Goal: Transaction & Acquisition: Obtain resource

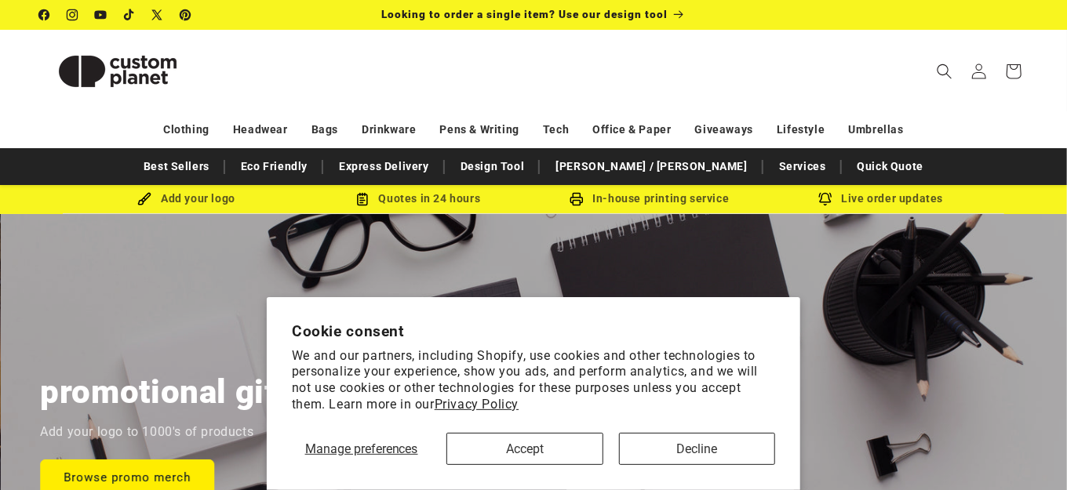
scroll to position [0, 2135]
click at [663, 453] on button "Decline" at bounding box center [697, 449] width 156 height 32
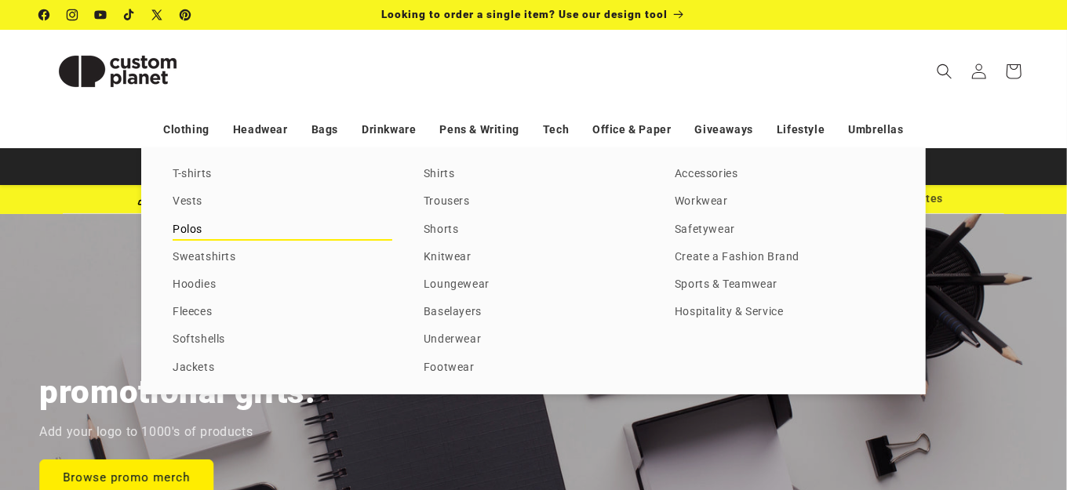
click at [187, 236] on link "Polos" at bounding box center [283, 230] width 220 height 21
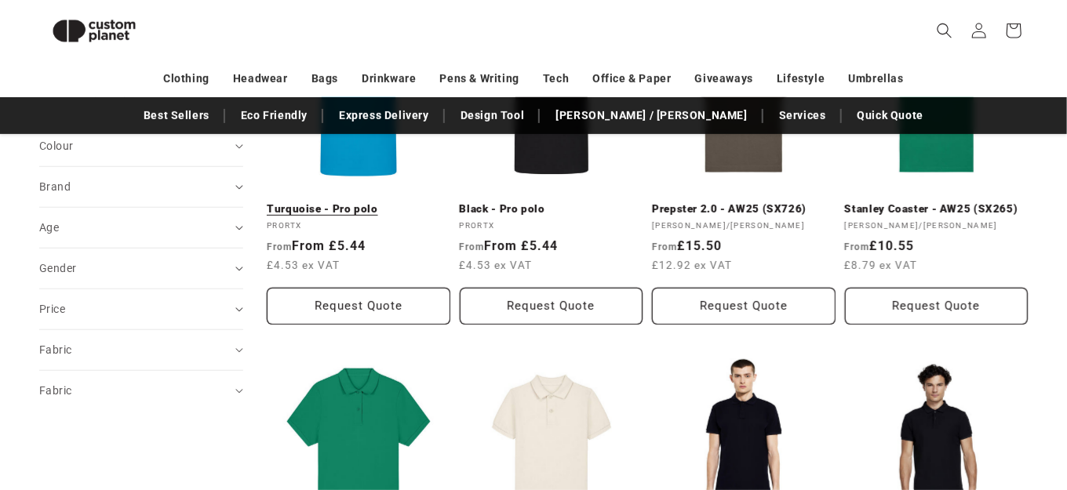
scroll to position [213, 0]
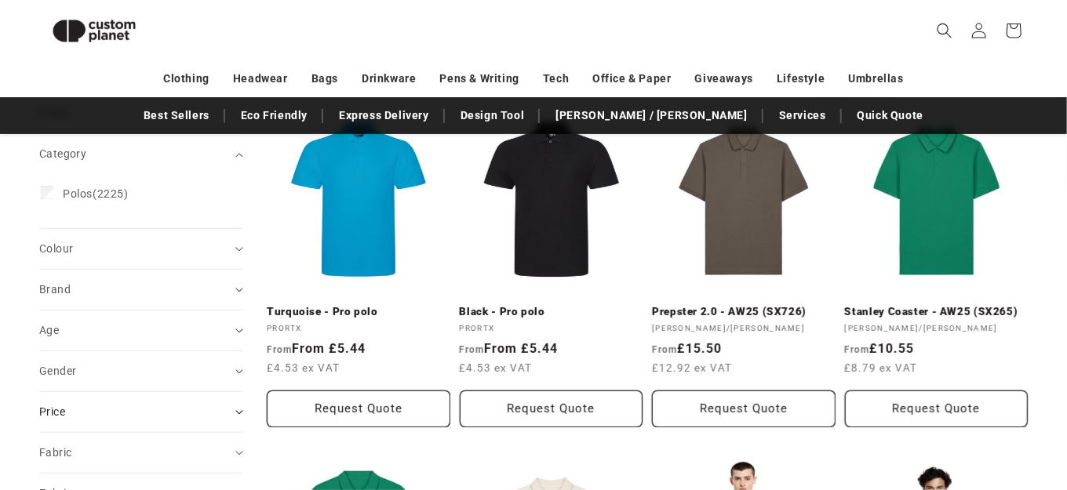
click at [150, 406] on div "Price" at bounding box center [134, 412] width 191 height 16
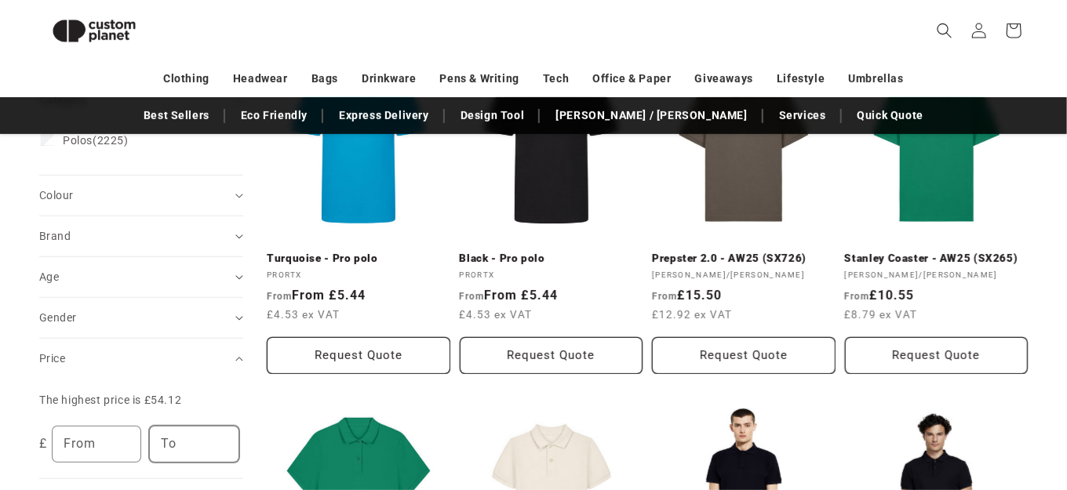
scroll to position [370, 0]
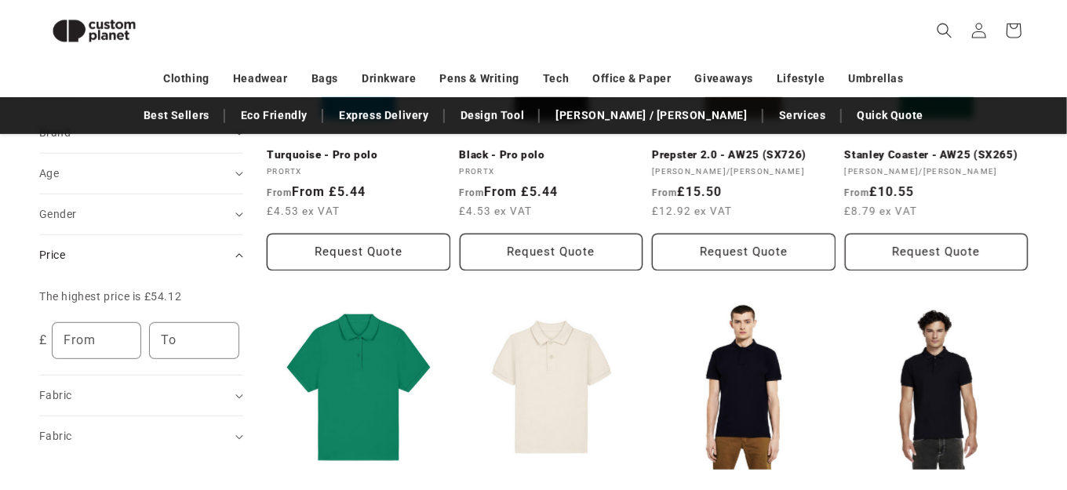
click at [170, 253] on div "Price" at bounding box center [134, 255] width 191 height 16
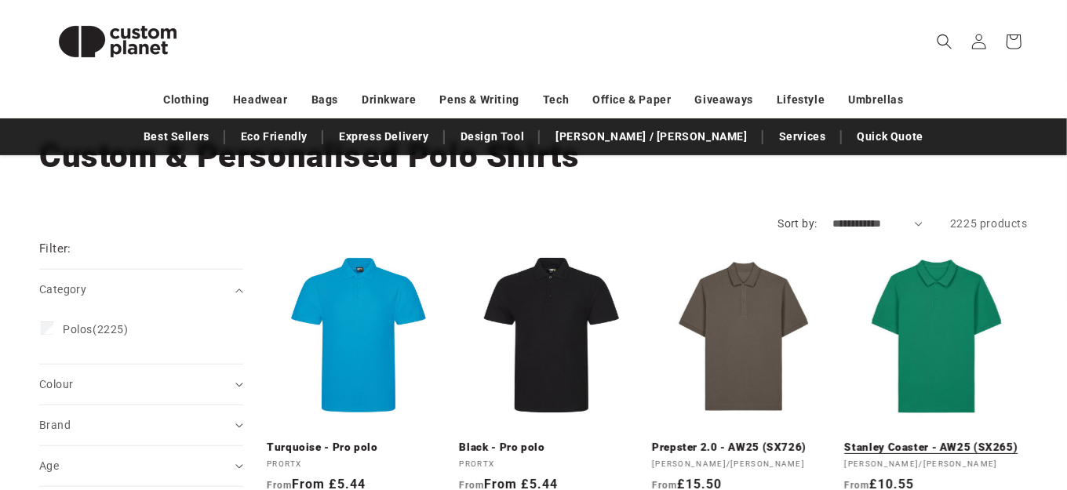
scroll to position [78, 0]
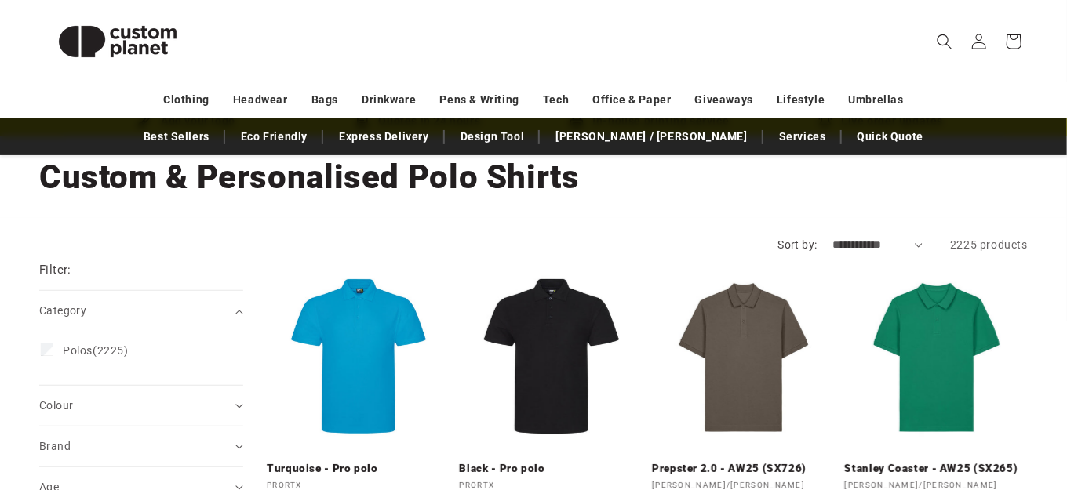
click at [917, 248] on select "**********" at bounding box center [878, 245] width 90 height 16
select select "**********"
click at [833, 237] on select "**********" at bounding box center [878, 245] width 90 height 16
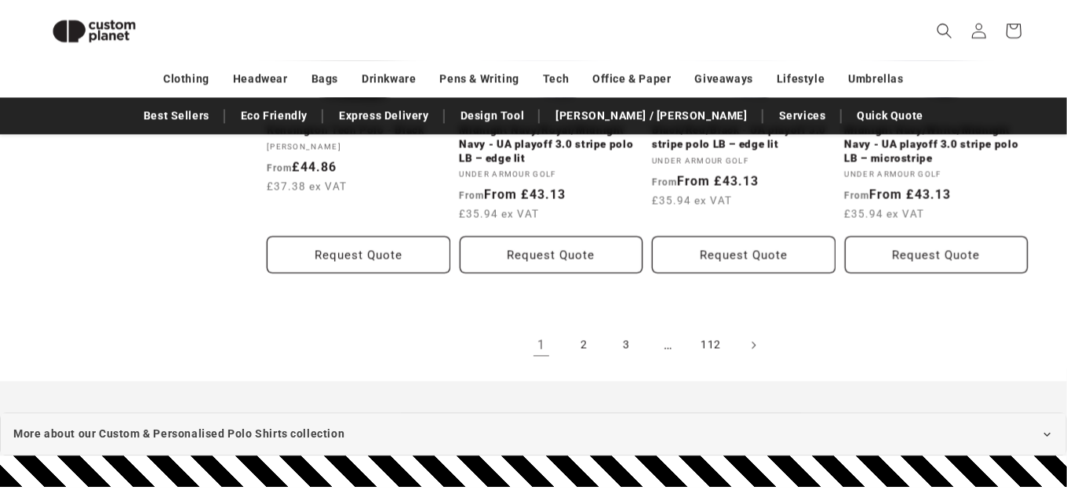
scroll to position [1861, 0]
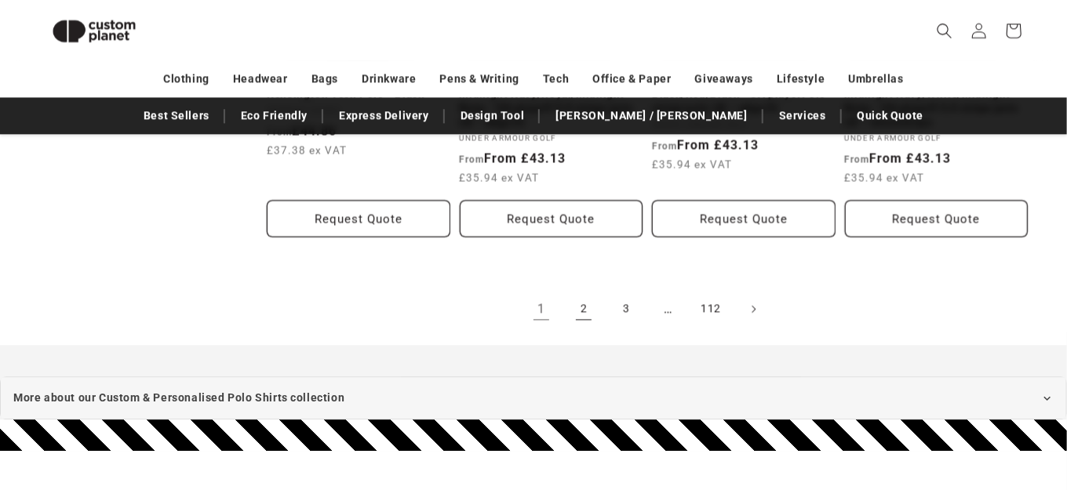
click at [575, 308] on link "2" at bounding box center [584, 309] width 35 height 35
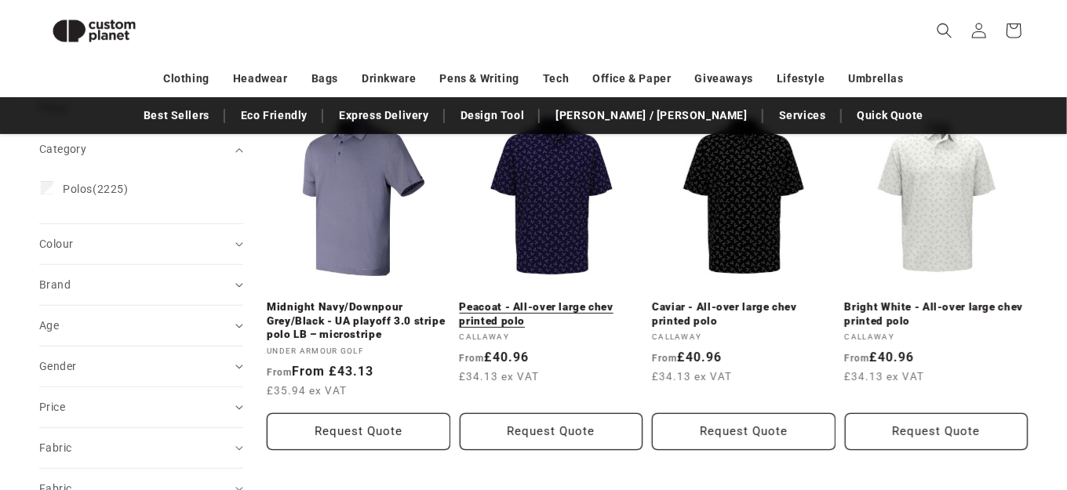
scroll to position [213, 0]
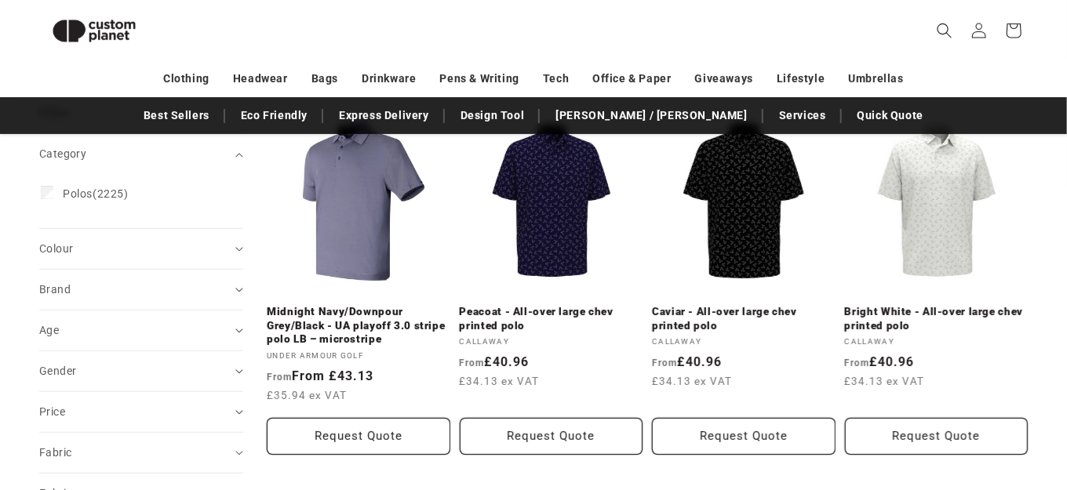
click at [221, 301] on summary "Brand (0)" at bounding box center [141, 290] width 204 height 40
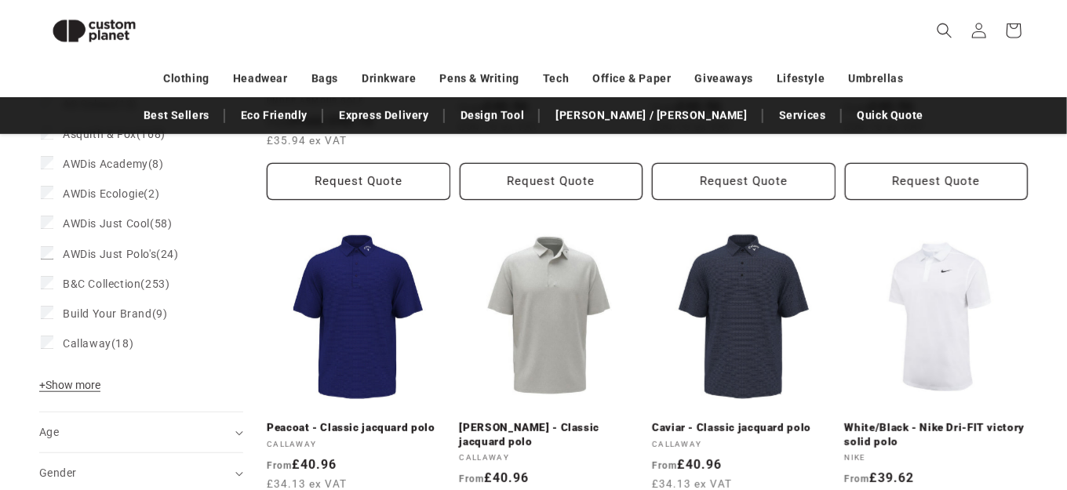
scroll to position [527, 0]
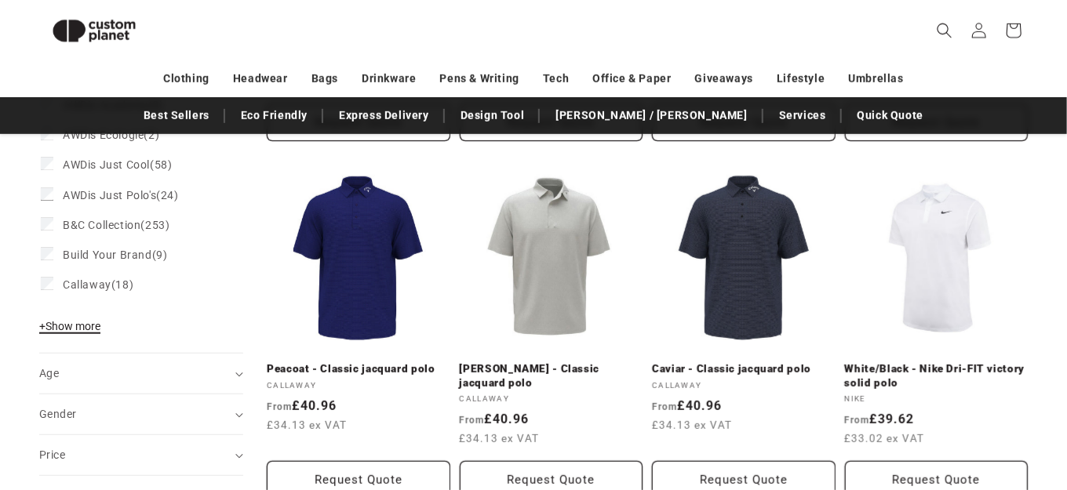
click at [68, 329] on span "+ Show more" at bounding box center [69, 326] width 61 height 13
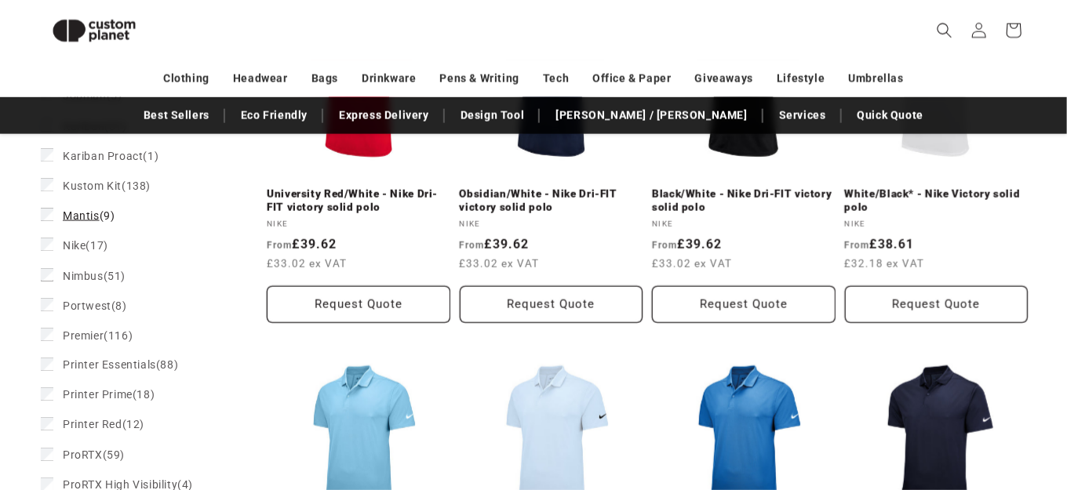
scroll to position [1077, 0]
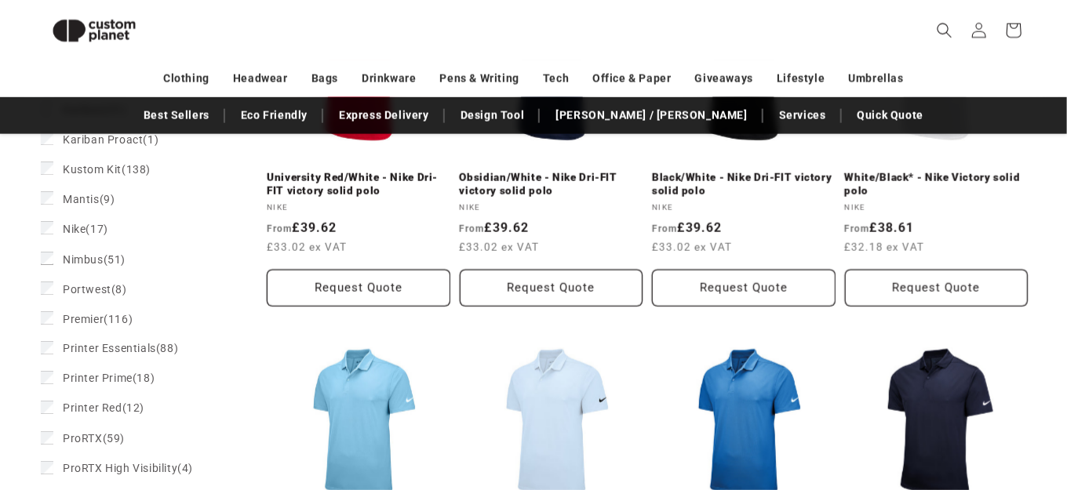
click at [38, 216] on div "Filter: Remove all Category (0) Category Polos (2225) Polos (2225 products) Col…" at bounding box center [533, 286] width 1067 height 2106
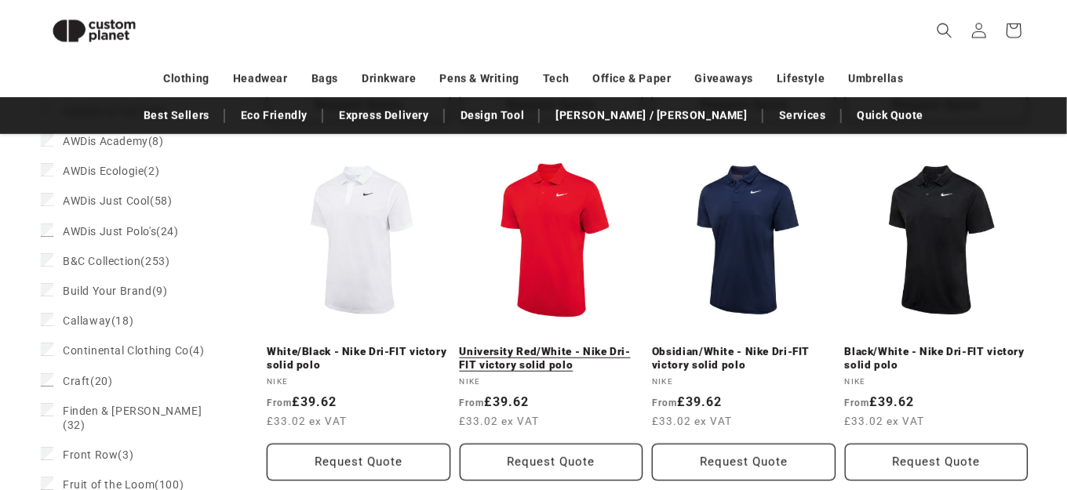
scroll to position [611, 0]
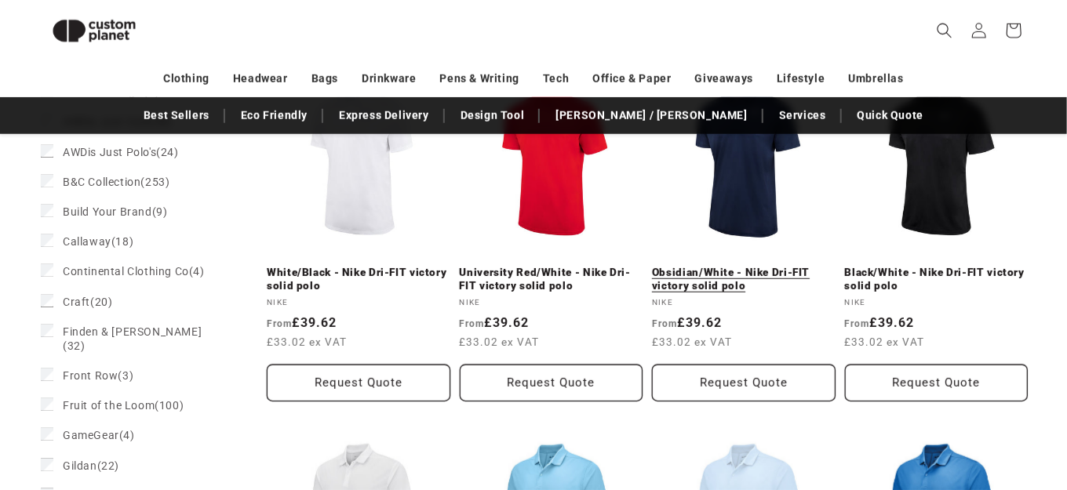
click at [742, 277] on link "Obsidian/White - Nike Dri-FIT victory solid polo" at bounding box center [744, 279] width 184 height 27
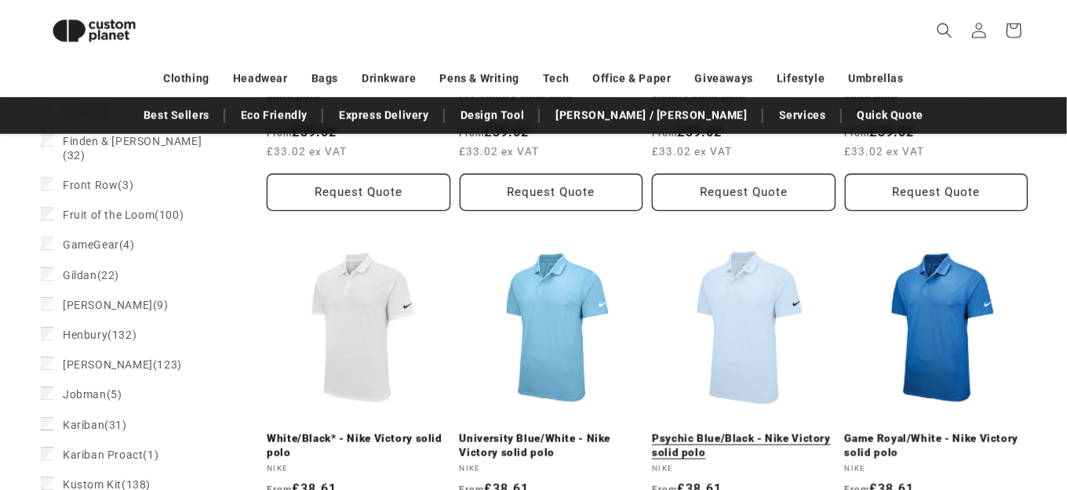
scroll to position [845, 0]
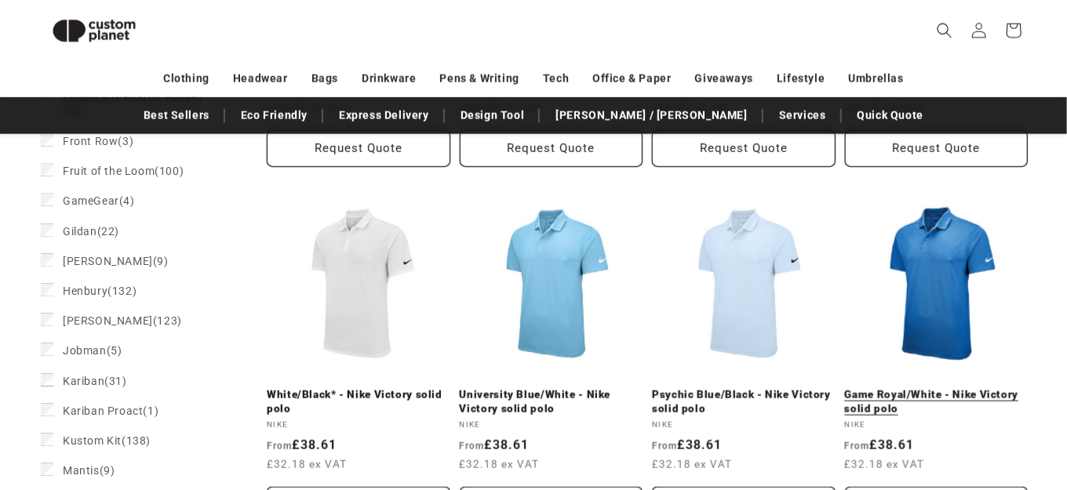
click at [935, 392] on link "Game Royal/White - Nike Victory solid polo" at bounding box center [937, 401] width 184 height 27
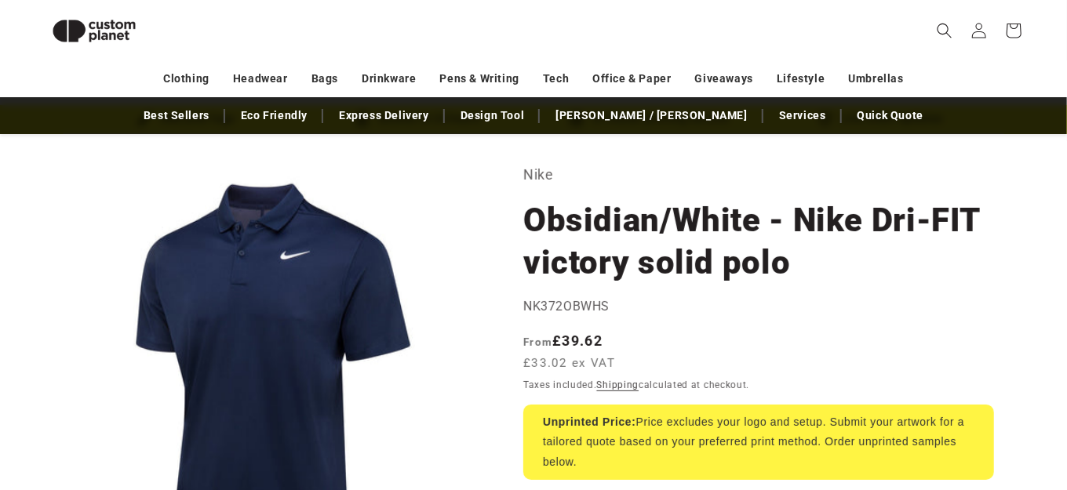
scroll to position [57, 0]
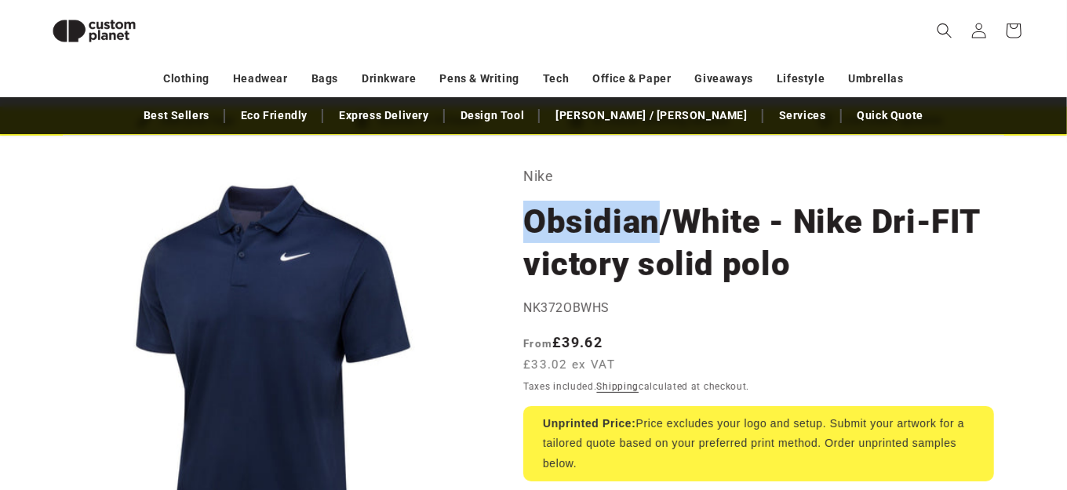
drag, startPoint x: 653, startPoint y: 231, endPoint x: 527, endPoint y: 227, distance: 125.6
copy h1 "Obsidian"
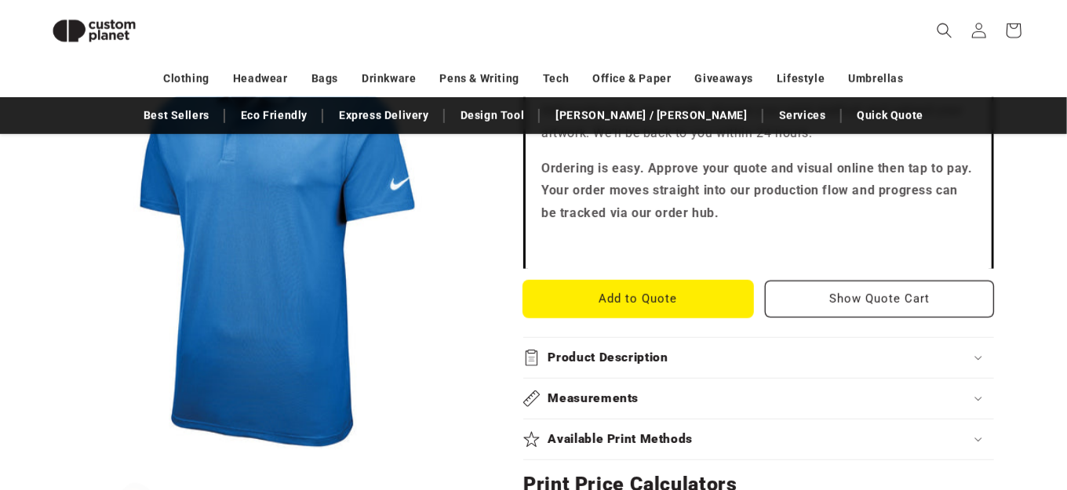
scroll to position [685, 0]
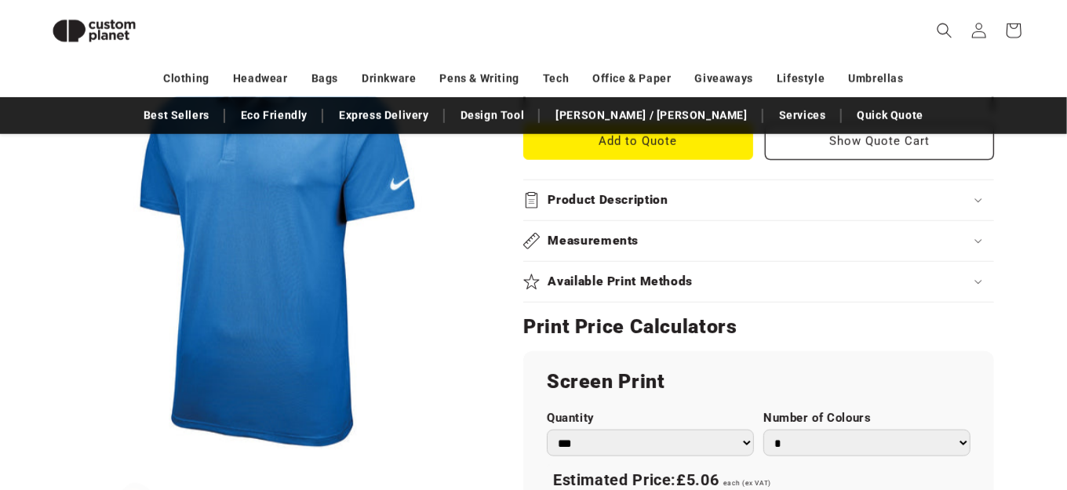
click at [703, 238] on div "Measurements" at bounding box center [758, 241] width 471 height 16
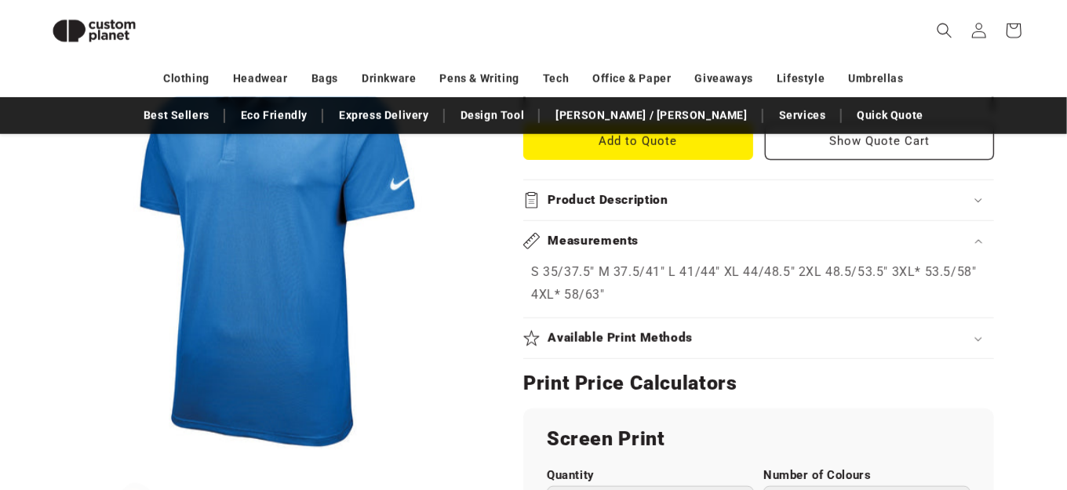
click at [703, 244] on div "Measurements" at bounding box center [758, 241] width 471 height 16
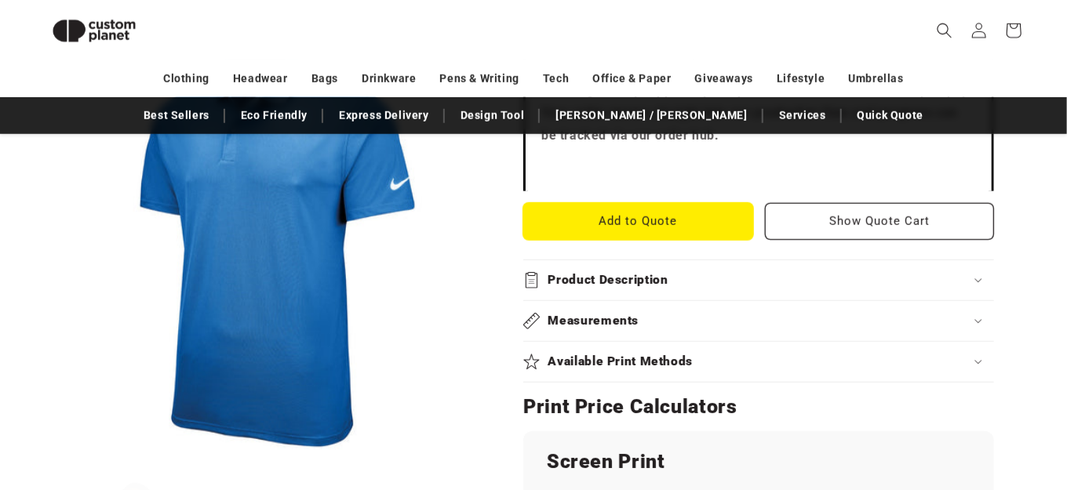
scroll to position [527, 0]
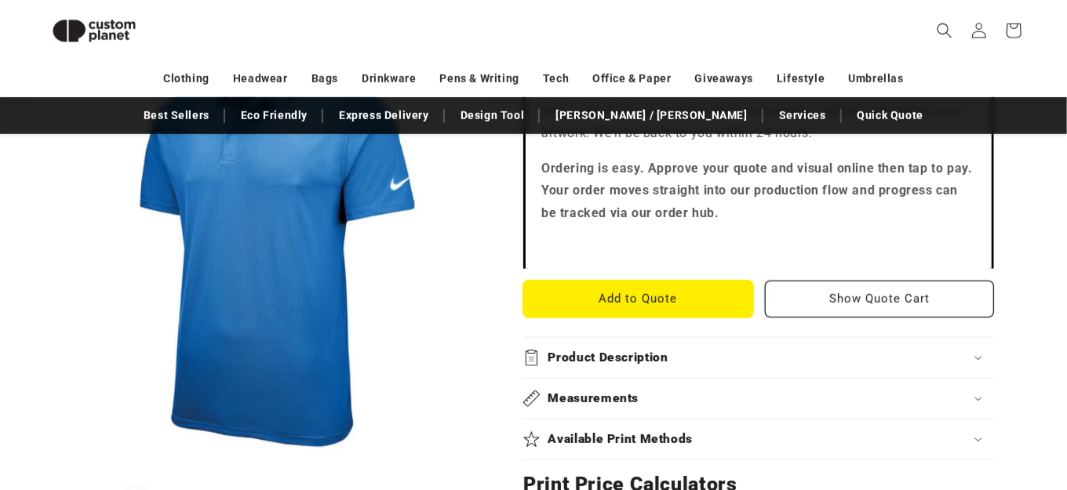
click at [714, 306] on button "Add to Quote" at bounding box center [638, 299] width 230 height 37
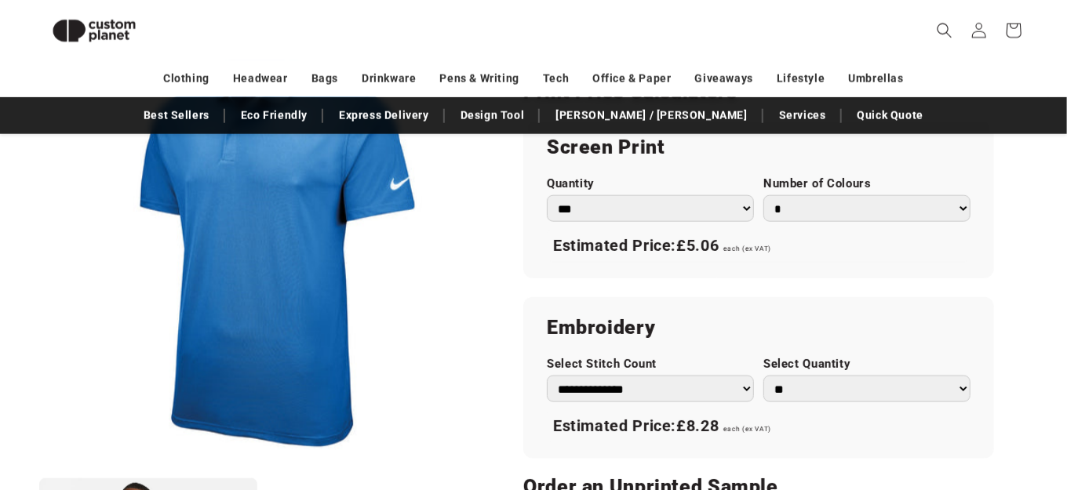
scroll to position [842, 0]
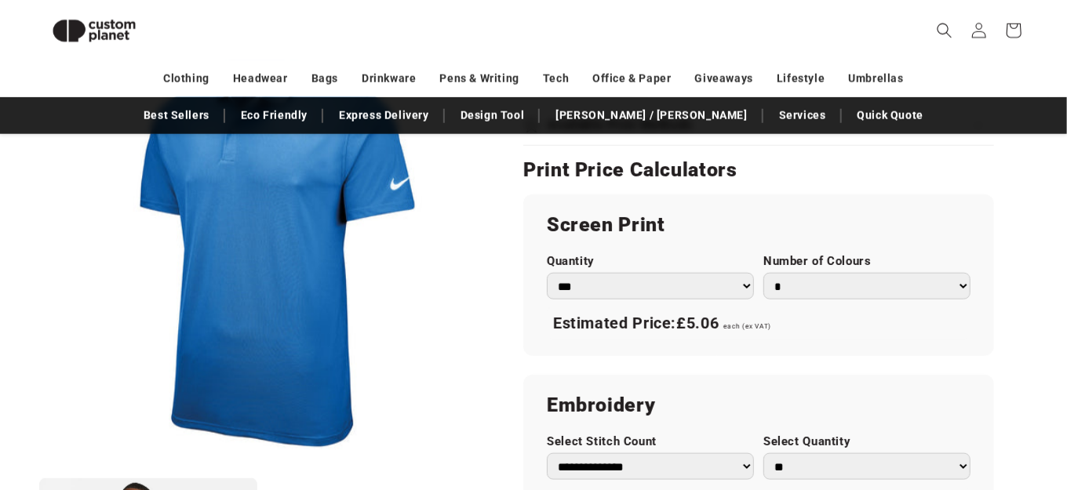
click at [723, 290] on select "*** *** *** **** **** **** ***** *****" at bounding box center [650, 286] width 207 height 27
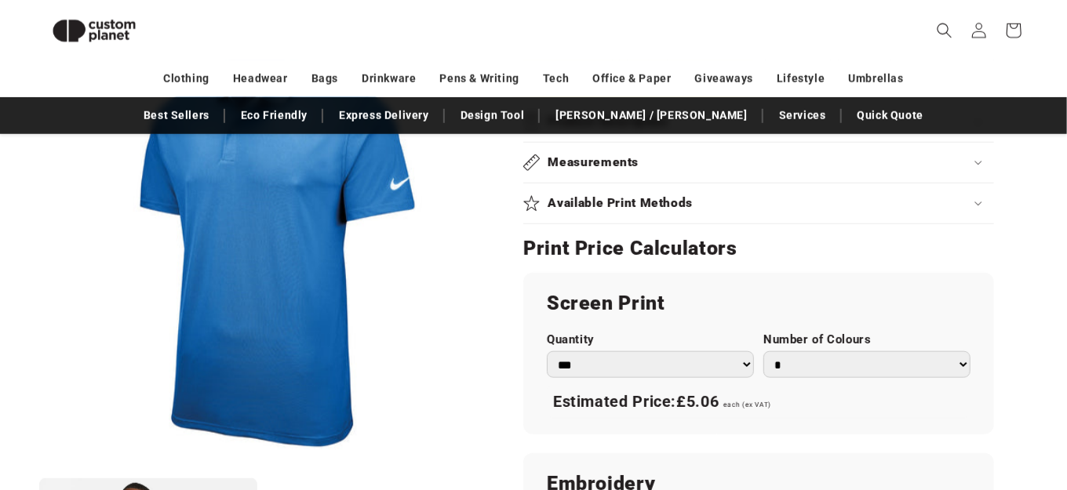
click at [818, 307] on h2 "Screen Print" at bounding box center [759, 303] width 424 height 25
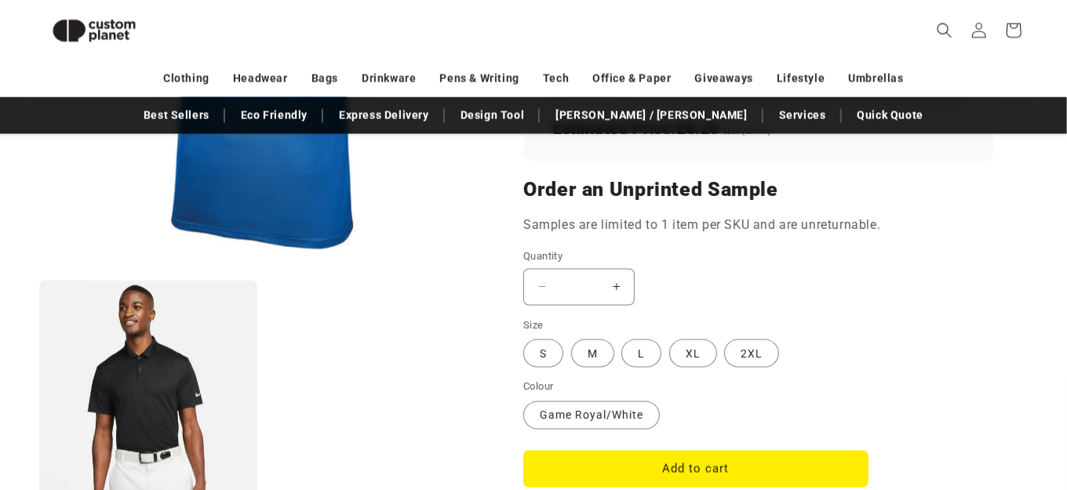
scroll to position [1234, 0]
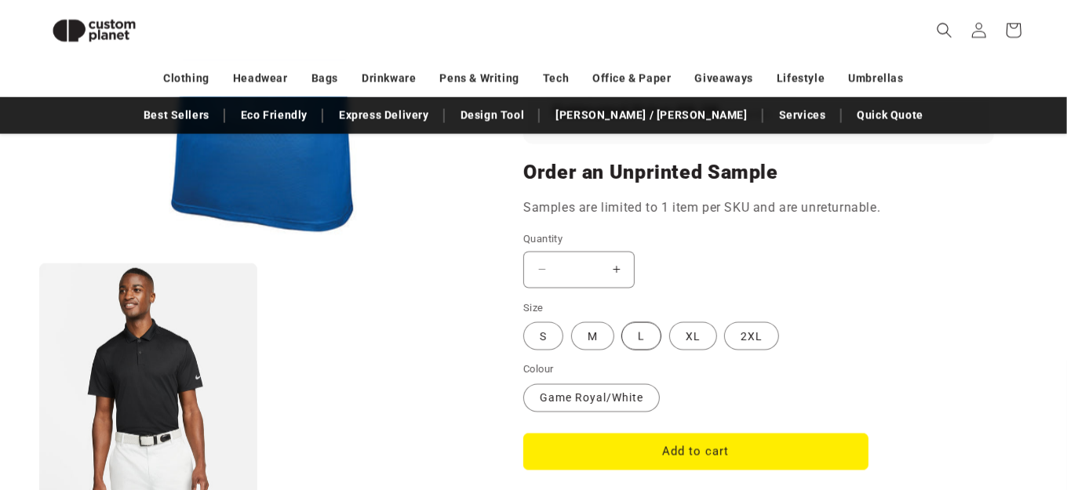
click at [640, 344] on label "L Variant sold out or unavailable" at bounding box center [642, 337] width 40 height 28
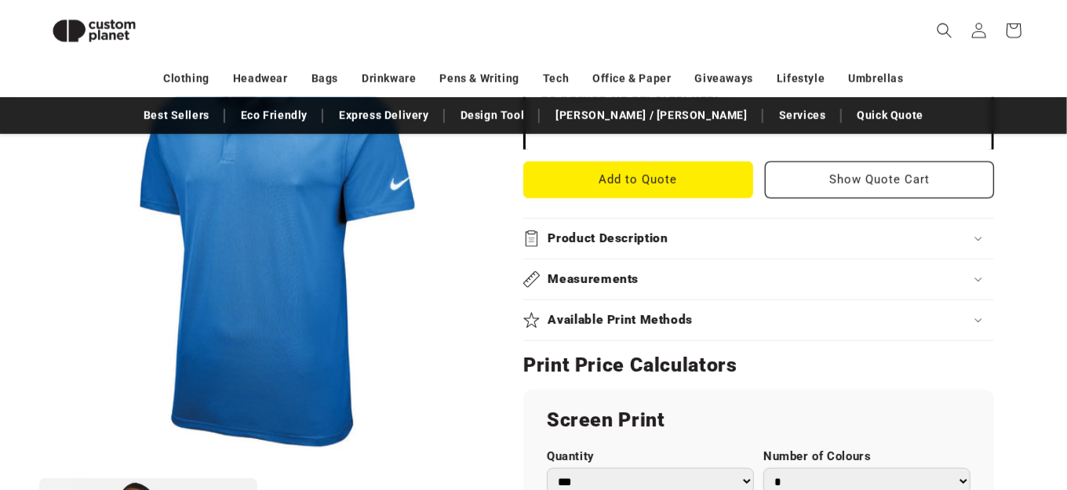
scroll to position [607, 0]
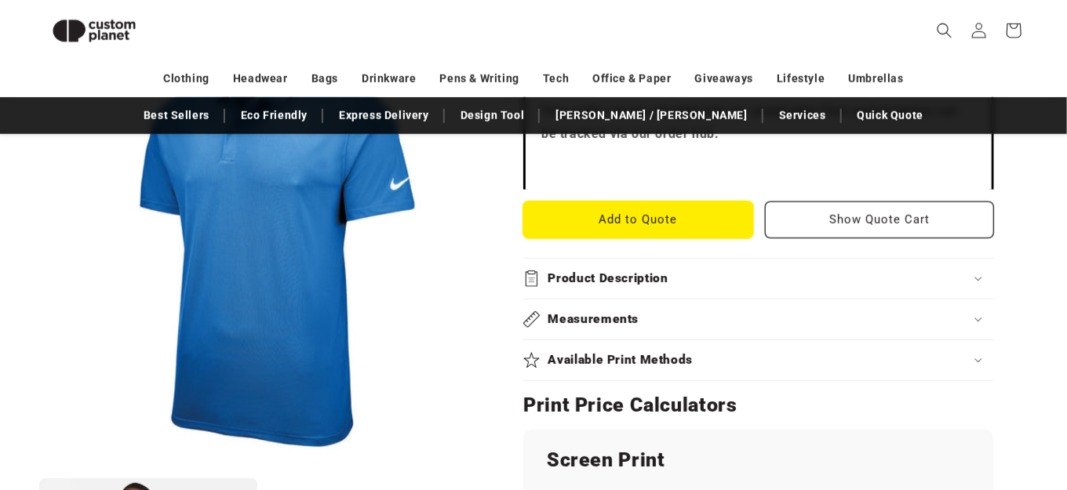
click at [691, 219] on button "Add to Quote" at bounding box center [638, 220] width 230 height 37
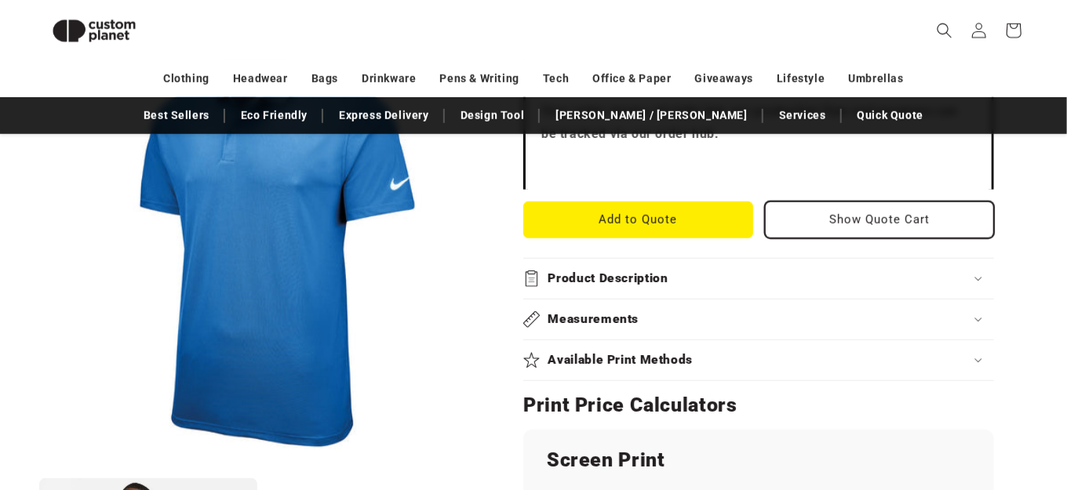
click at [846, 224] on button "Show Quote Cart" at bounding box center [880, 220] width 230 height 37
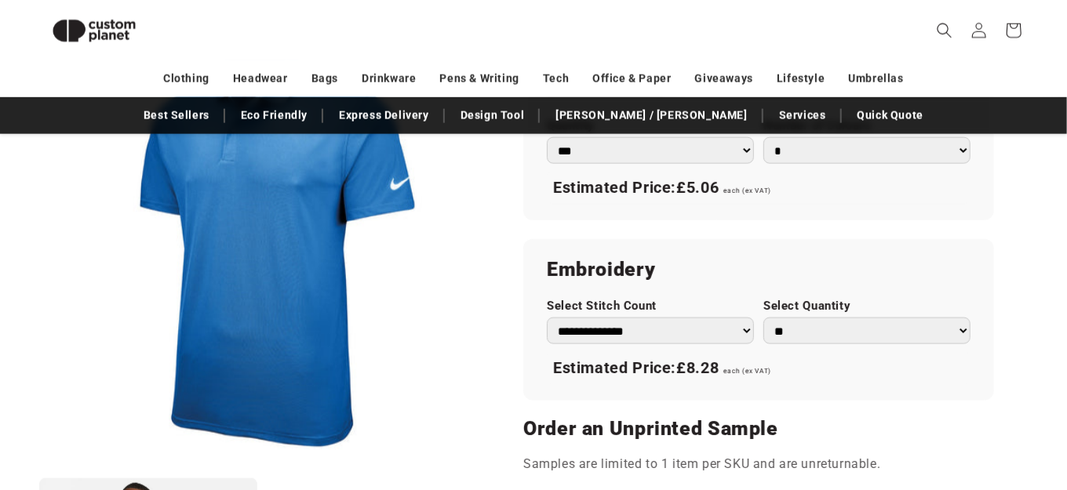
scroll to position [999, 0]
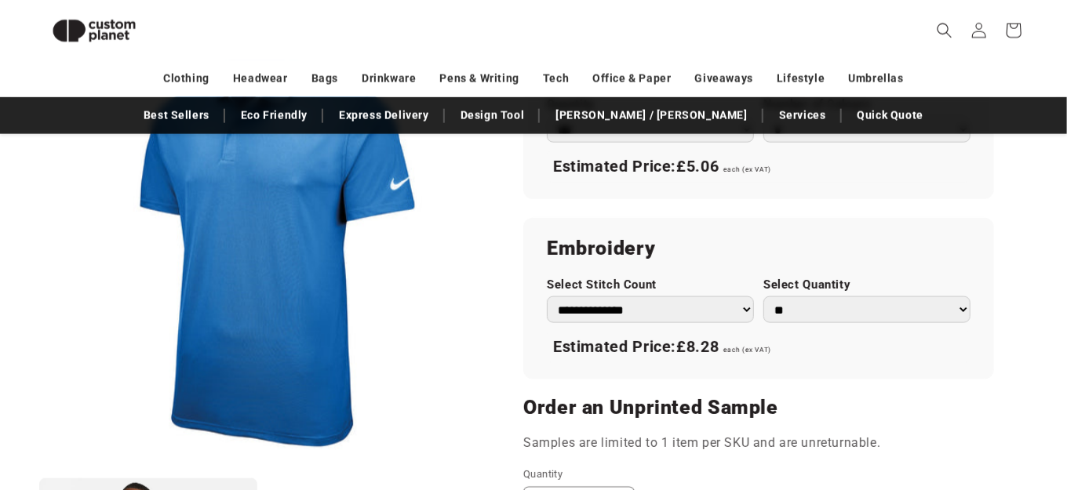
click at [781, 304] on select "** ** *** *** *** **** **** ****" at bounding box center [867, 310] width 207 height 27
click at [788, 262] on div "**********" at bounding box center [758, 299] width 471 height 162
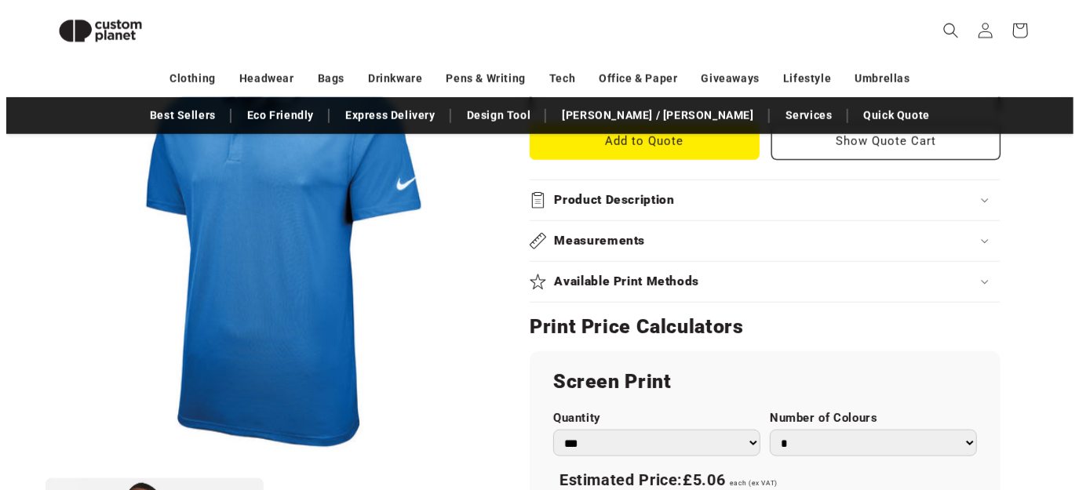
scroll to position [607, 0]
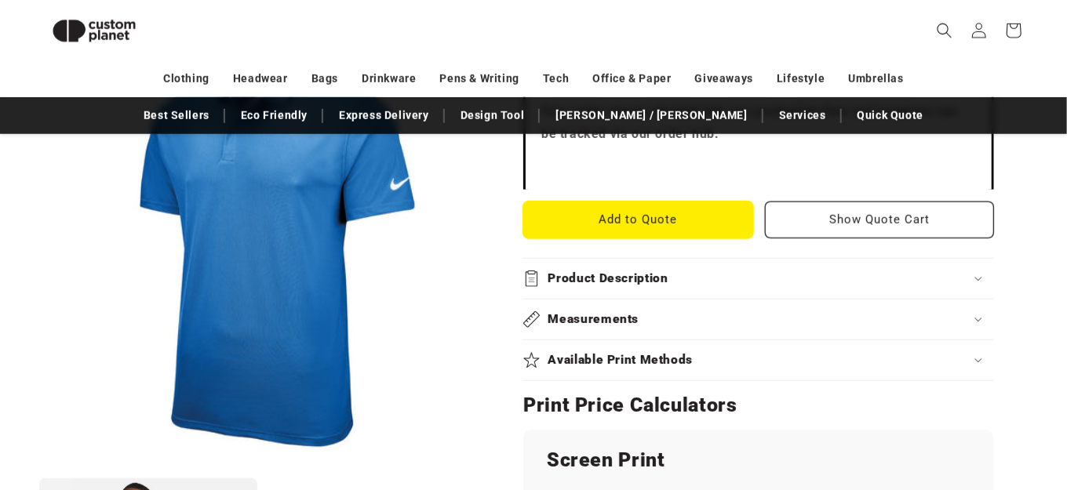
click at [665, 221] on button "Add to Quote" at bounding box center [638, 220] width 230 height 37
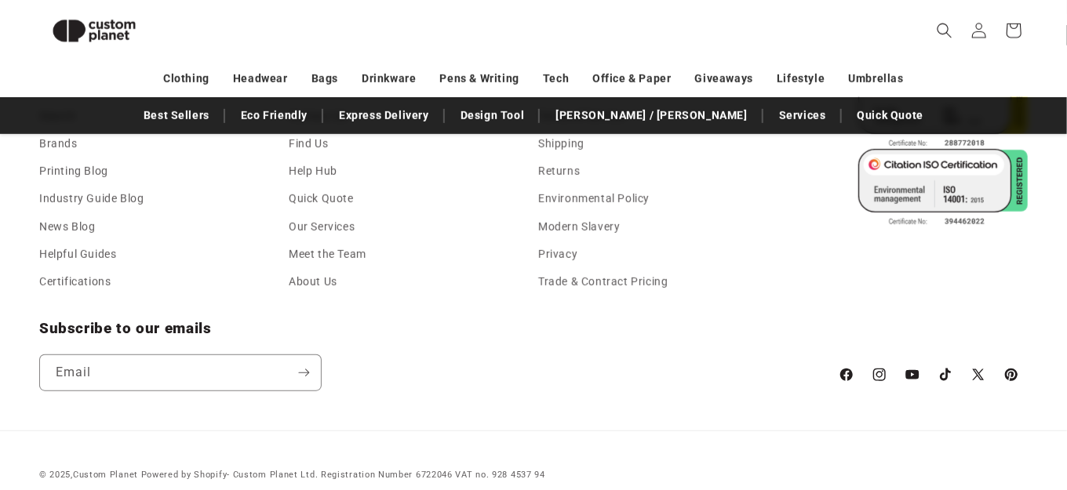
scroll to position [544, 0]
